Goal: Task Accomplishment & Management: Complete application form

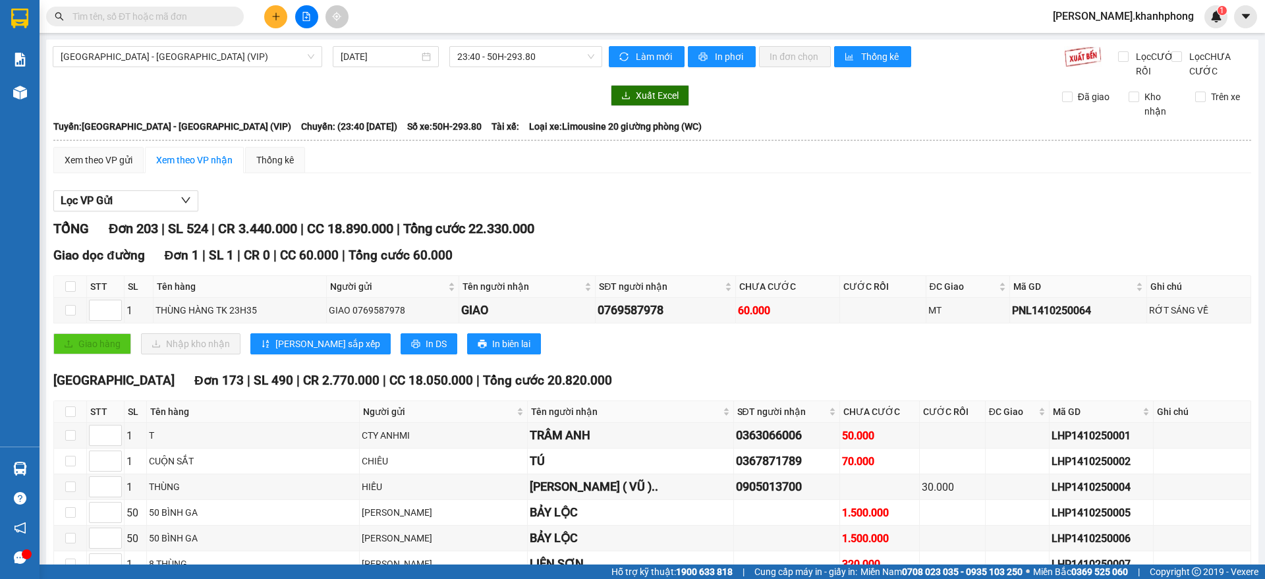
click at [146, 17] on input "text" at bounding box center [149, 16] width 155 height 14
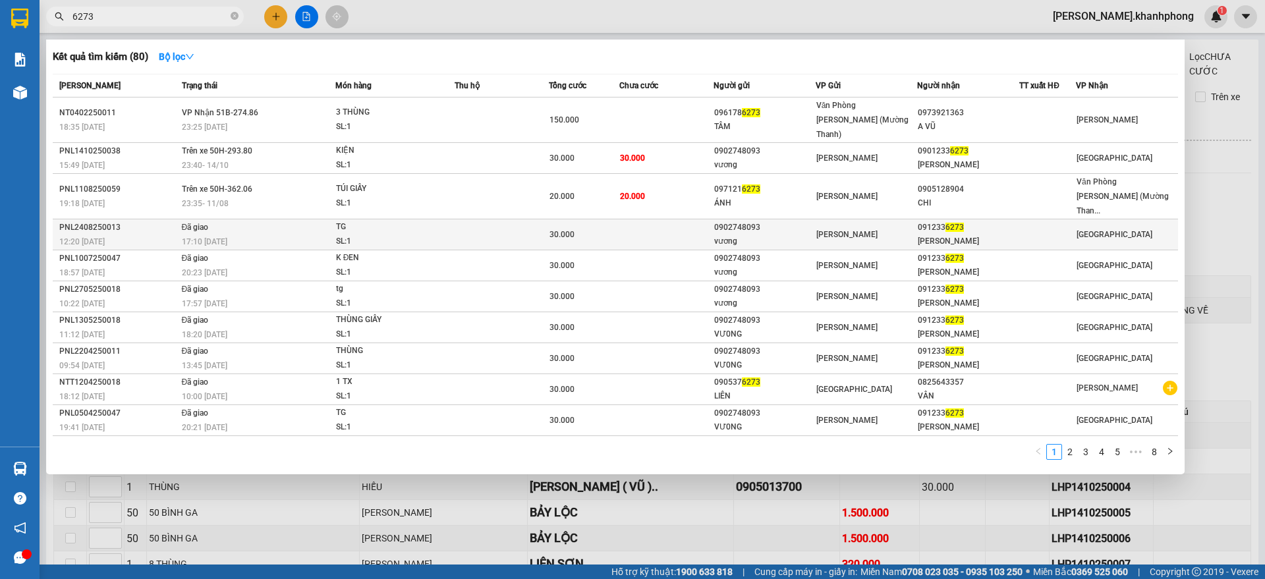
type input "6273"
click at [953, 235] on div "[PERSON_NAME]" at bounding box center [968, 242] width 101 height 14
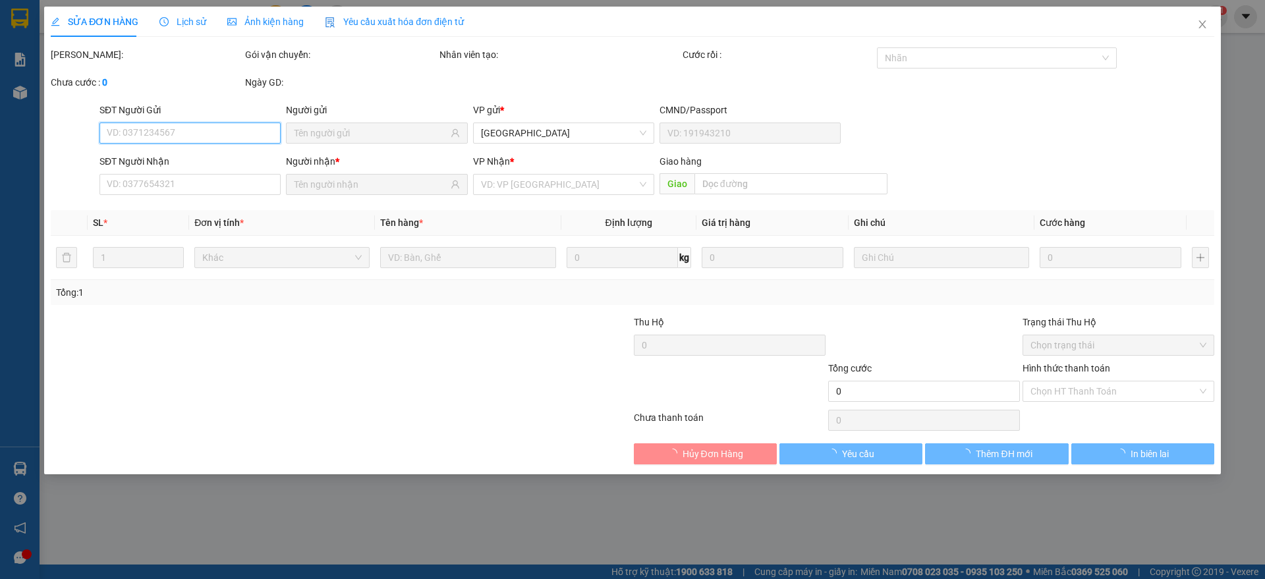
type input "0902748093"
type input "vương"
type input "0912336273"
type input "[PERSON_NAME]"
type input "30.000"
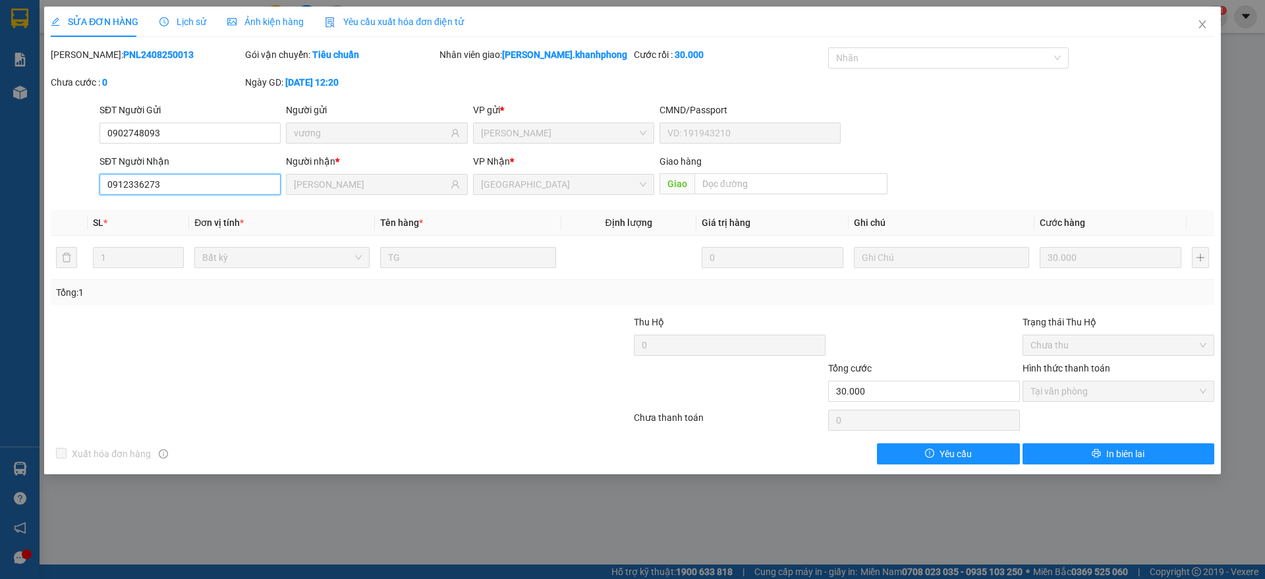
drag, startPoint x: 200, startPoint y: 192, endPoint x: 88, endPoint y: 184, distance: 112.2
click at [89, 184] on div "SĐT Người Nhận 0912336273 0912336273 Người nhận * [PERSON_NAME] VP Nhận * [GEOG…" at bounding box center [632, 177] width 1166 height 46
